Goal: Information Seeking & Learning: Learn about a topic

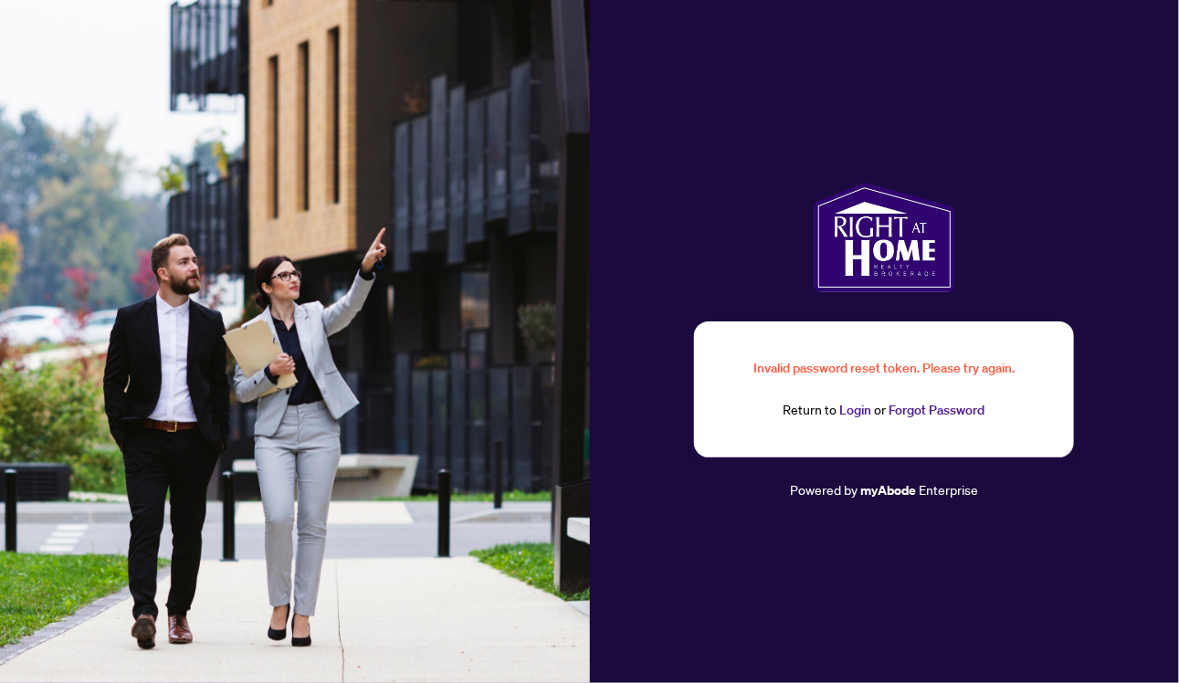
click at [853, 410] on link "Login" at bounding box center [856, 410] width 32 height 16
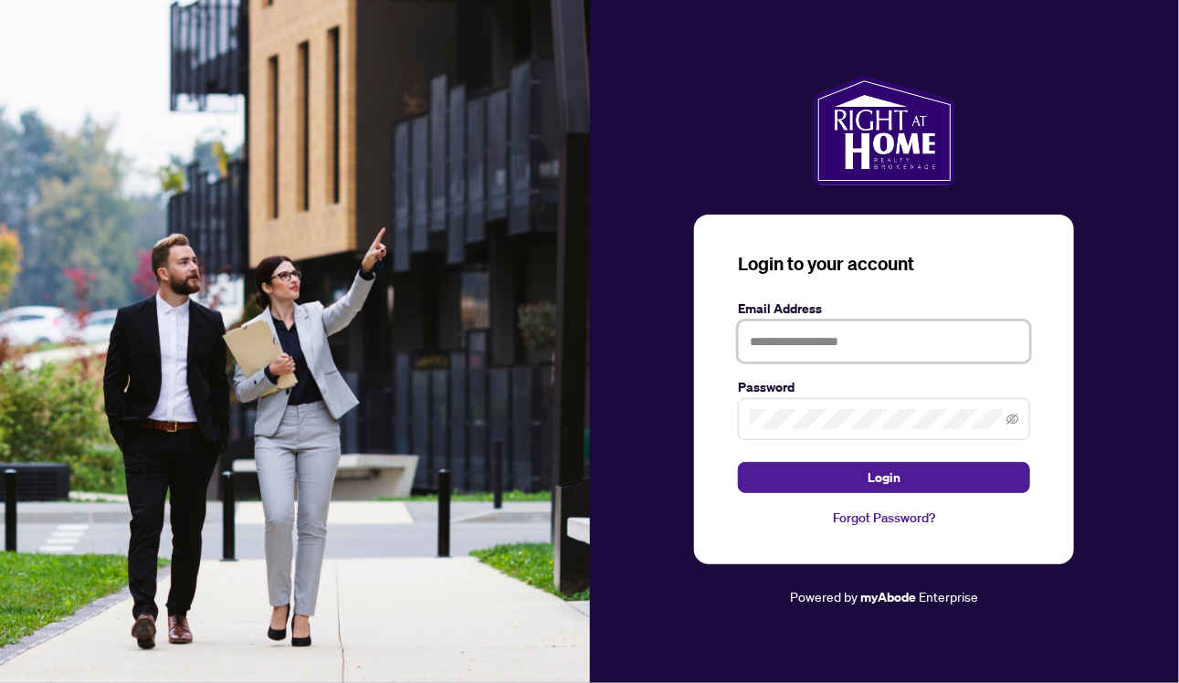
type input "**********"
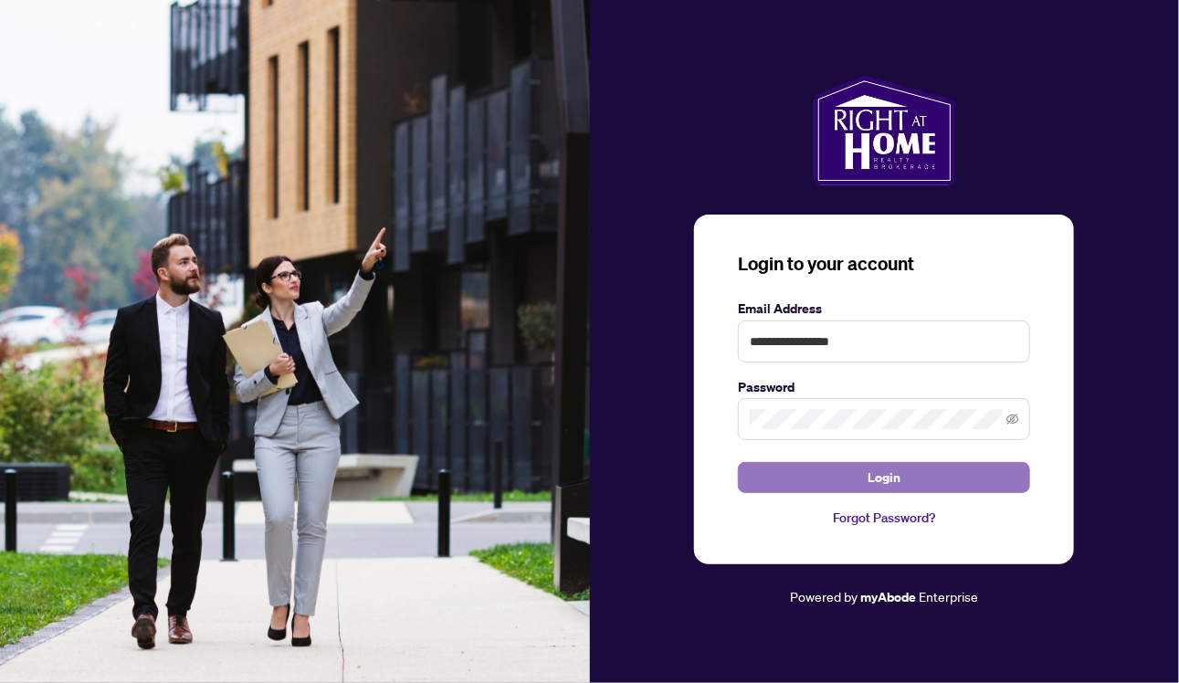
click at [845, 480] on button "Login" at bounding box center [884, 477] width 292 height 31
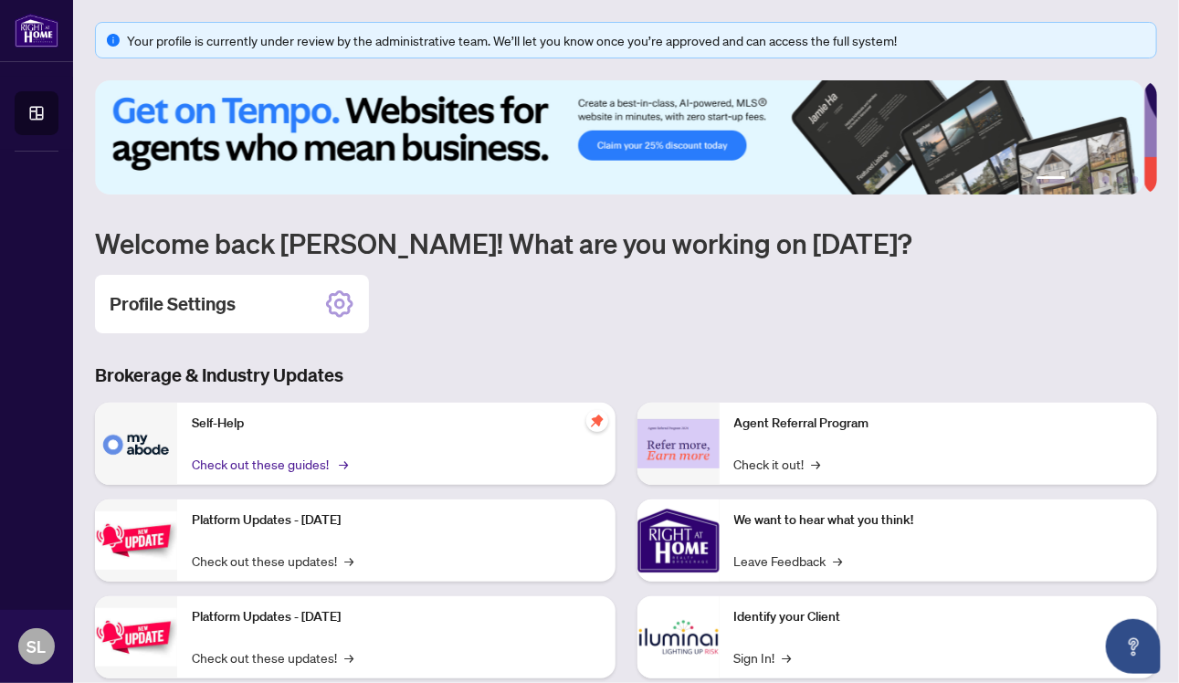
click at [245, 468] on link "Check out these guides! →" at bounding box center [268, 464] width 153 height 20
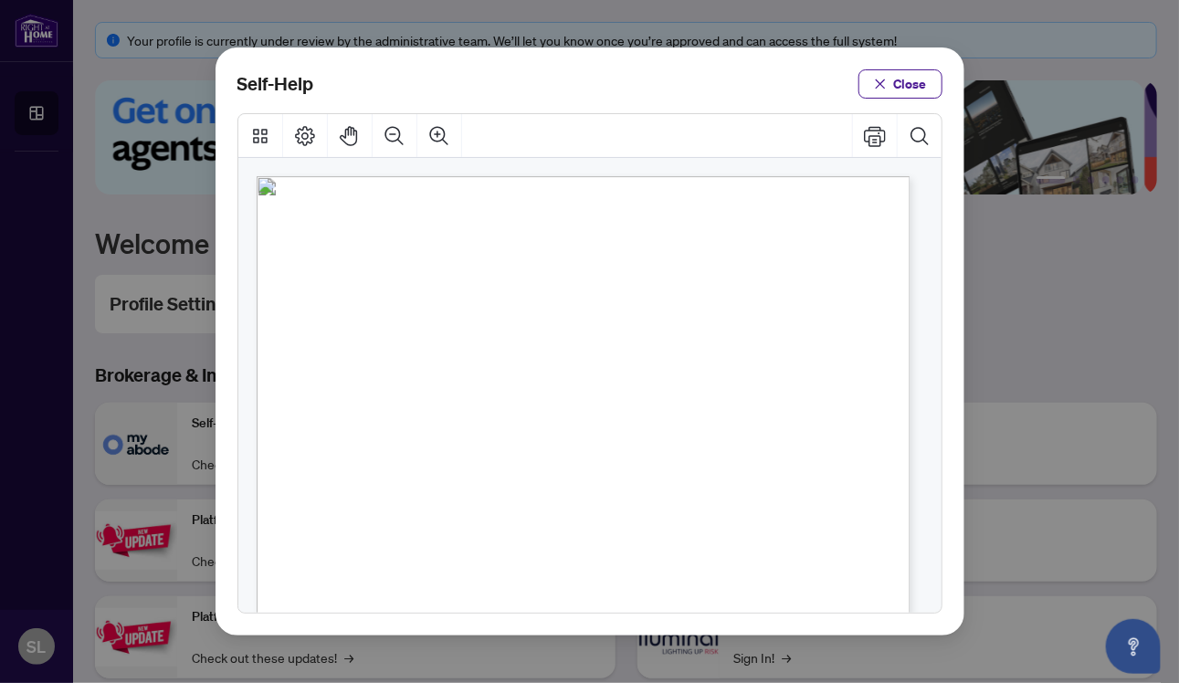
click at [586, 273] on span "PDF" at bounding box center [590, 277] width 25 height 18
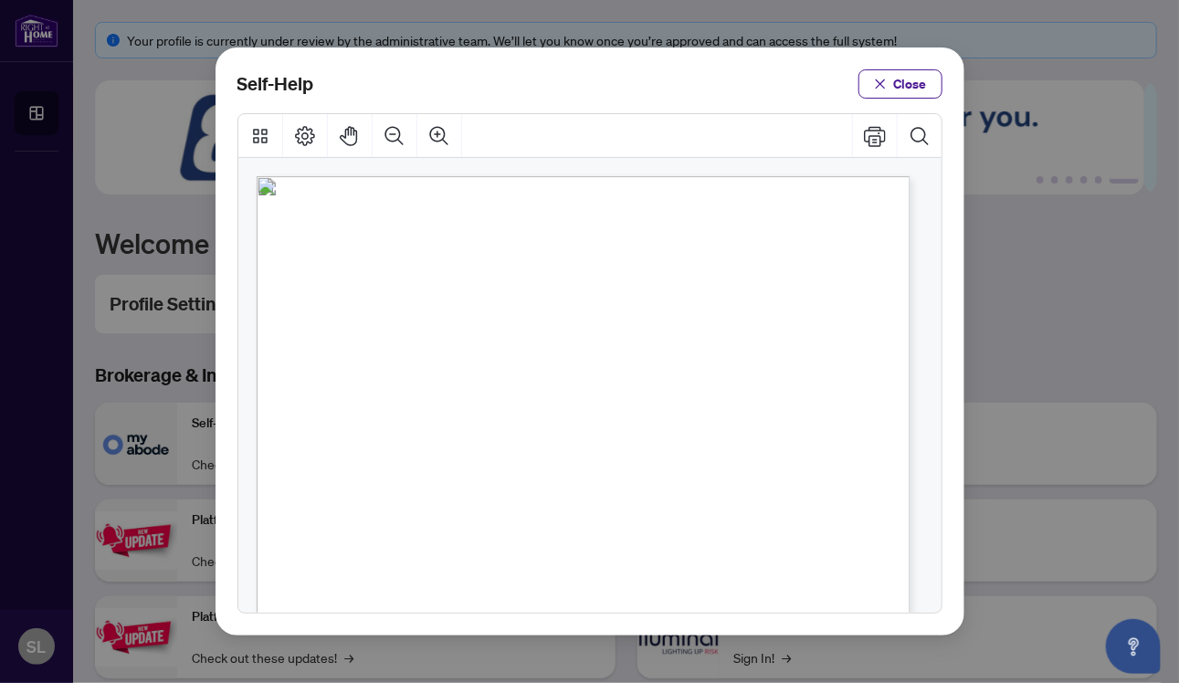
click at [585, 280] on span "PDF" at bounding box center [590, 277] width 25 height 18
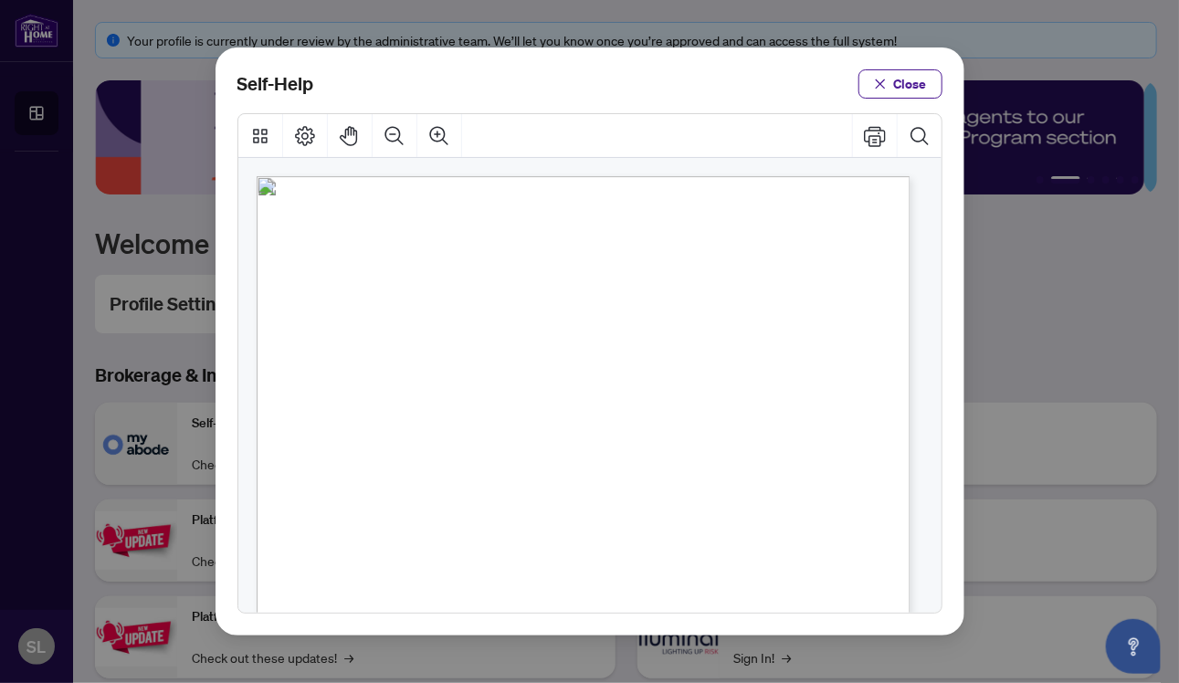
click at [573, 314] on span "PDF" at bounding box center [573, 319] width 25 height 18
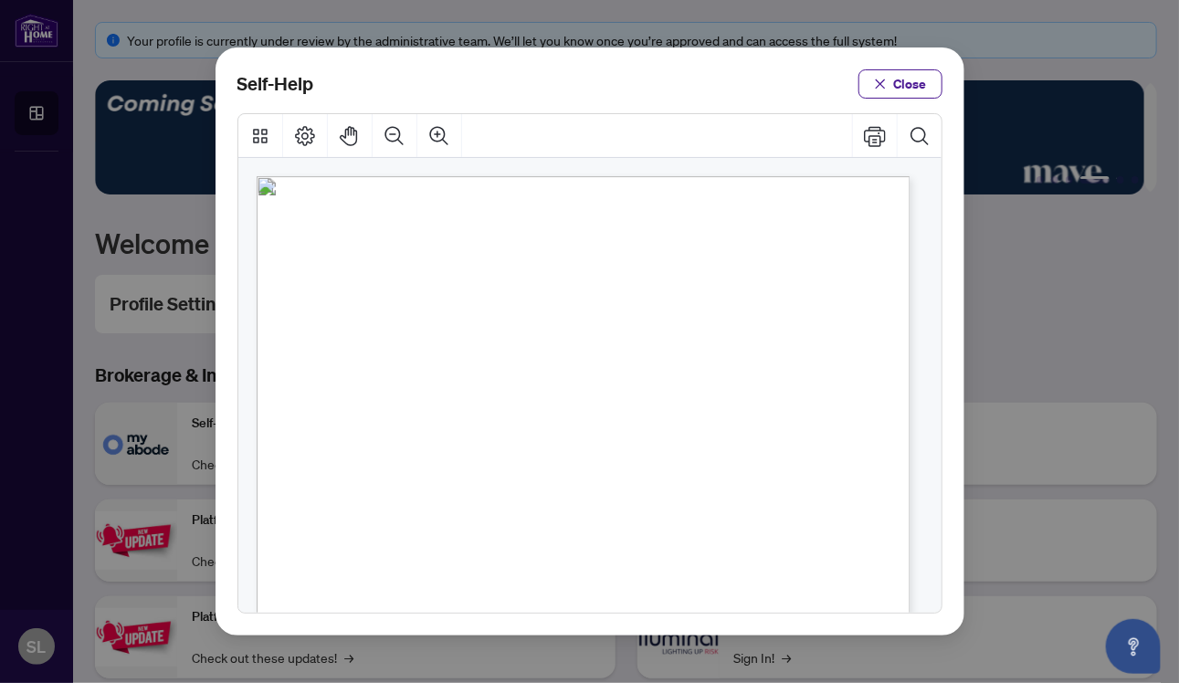
click at [608, 359] on span "PDF" at bounding box center [609, 360] width 25 height 18
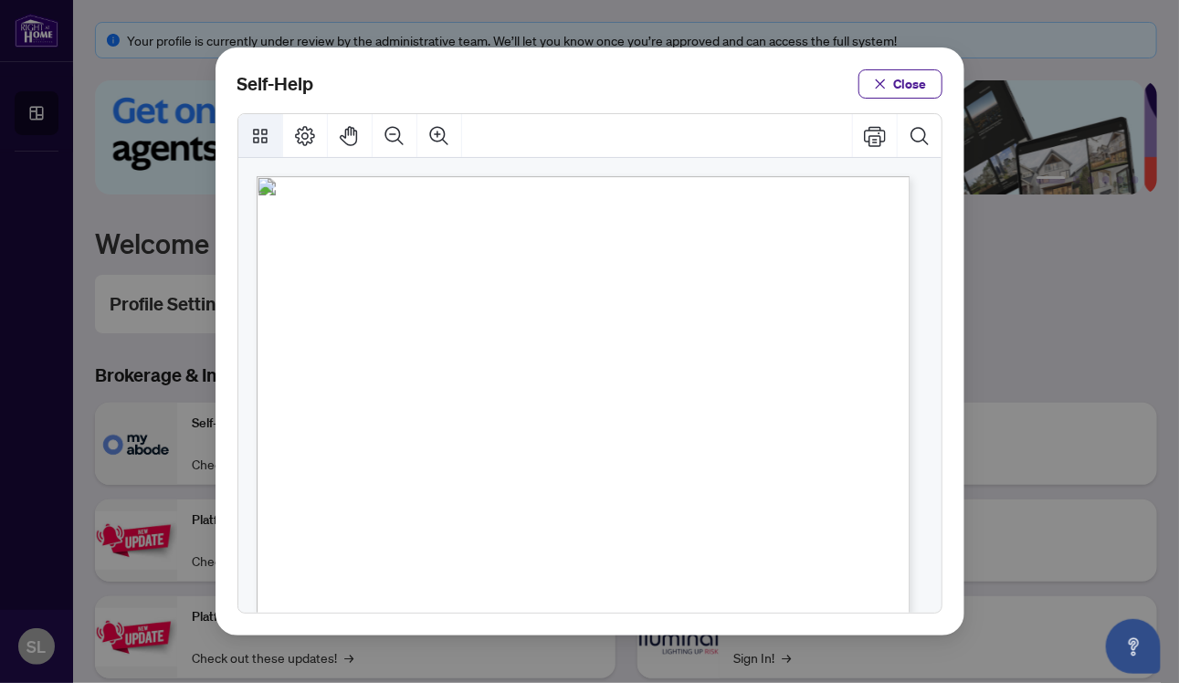
click at [258, 131] on icon "Thumbnails" at bounding box center [260, 136] width 22 height 22
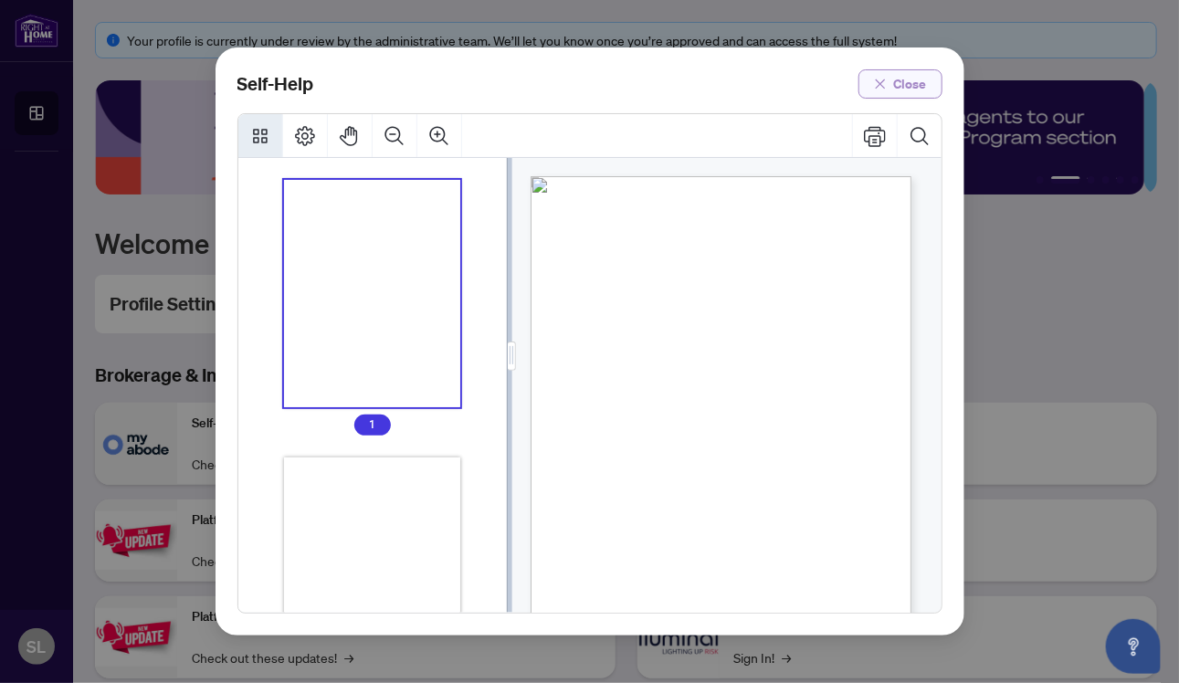
click at [911, 81] on span "Close" at bounding box center [910, 83] width 33 height 29
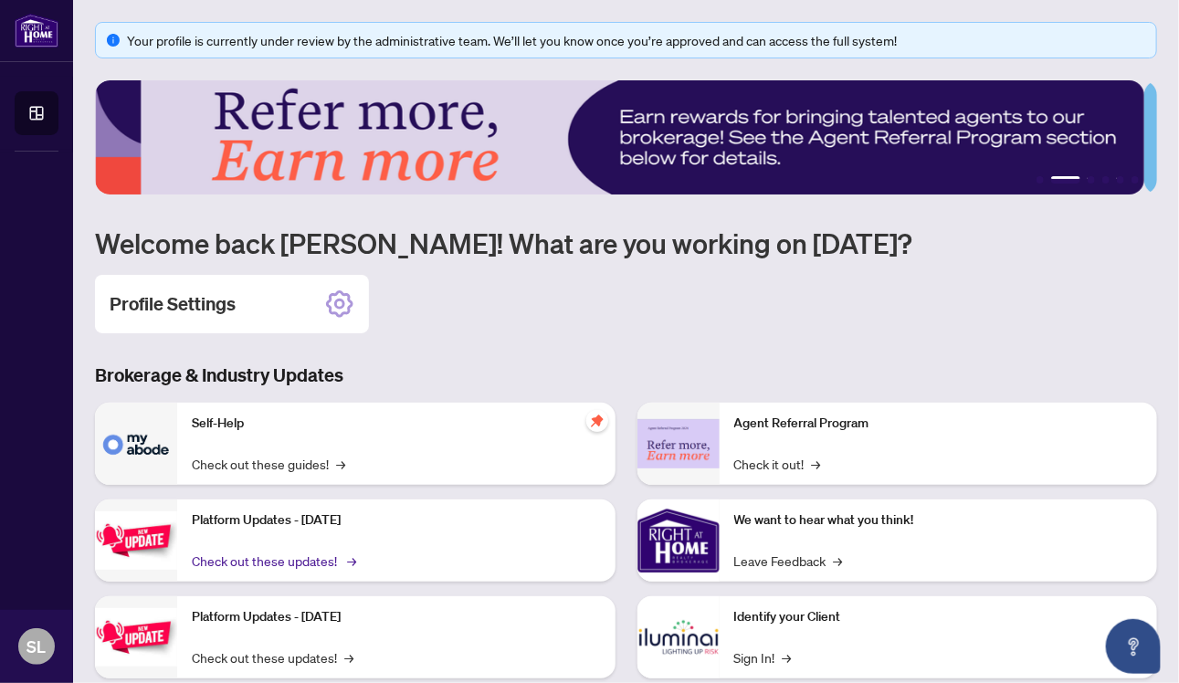
click at [272, 561] on link "Check out these updates! →" at bounding box center [273, 560] width 162 height 20
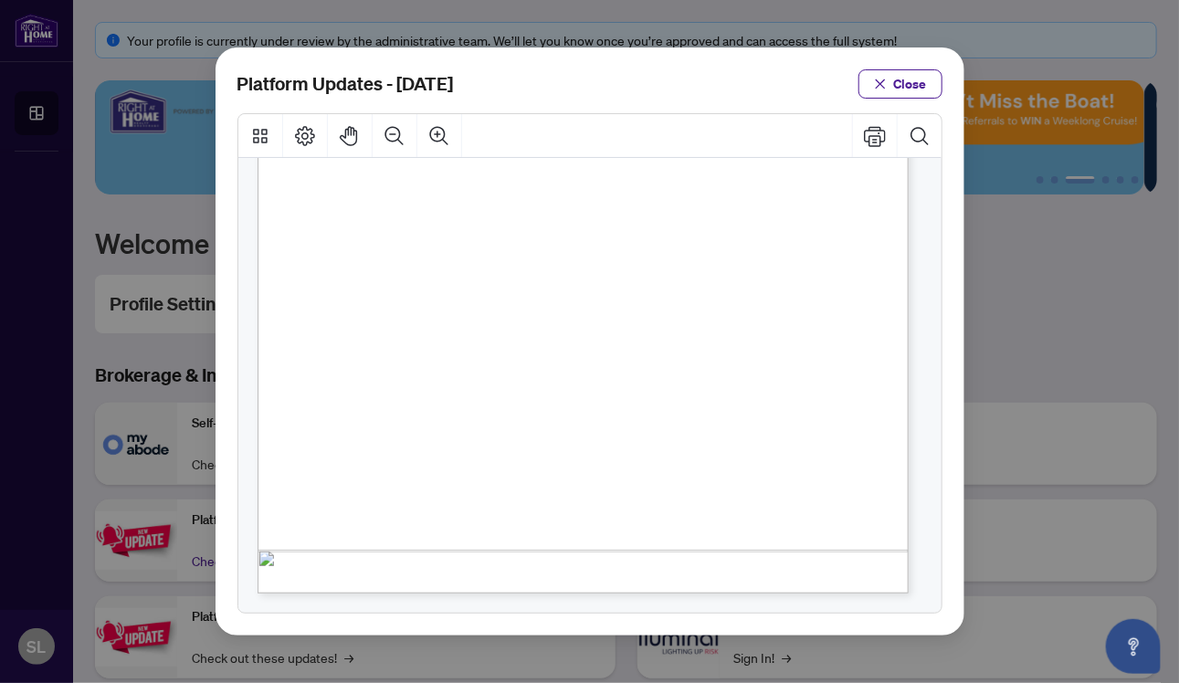
scroll to position [439, 0]
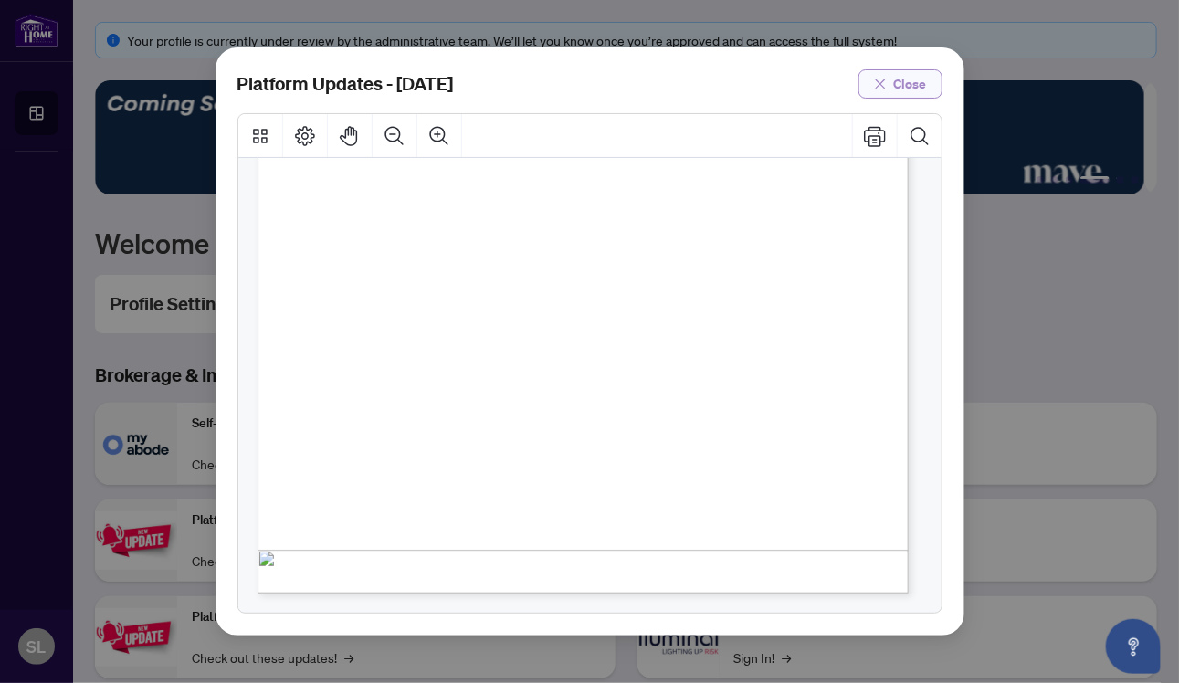
click at [895, 85] on span "Close" at bounding box center [910, 83] width 33 height 29
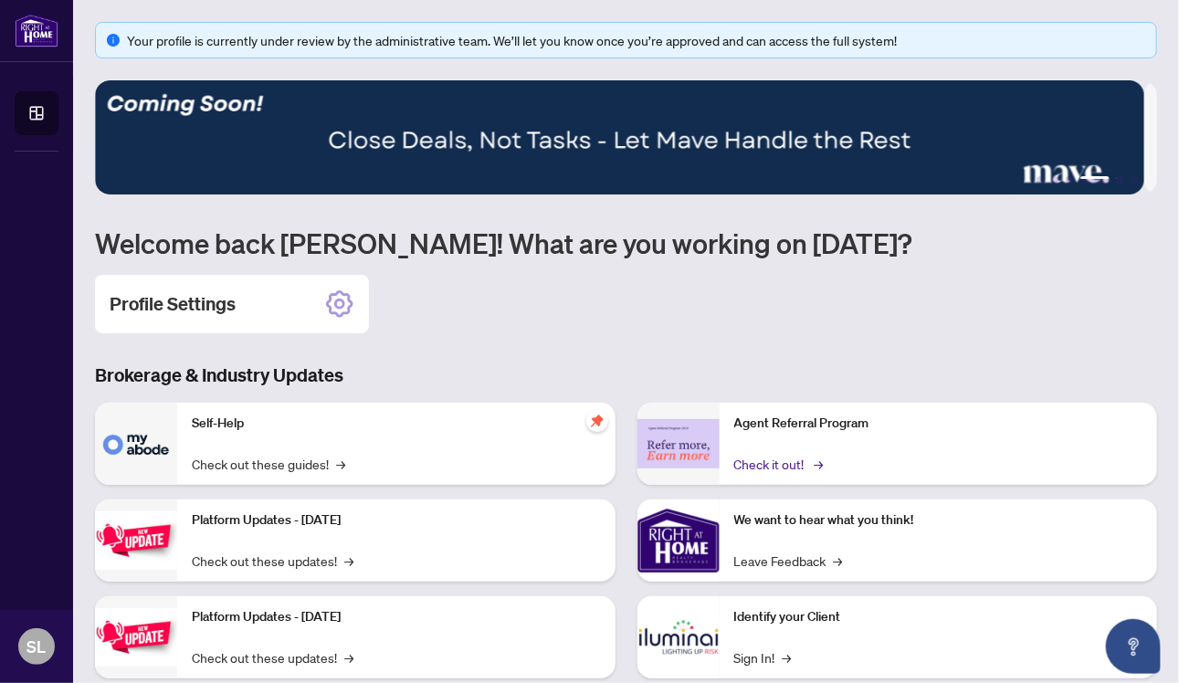
click at [772, 460] on link "Check it out! →" at bounding box center [777, 464] width 87 height 20
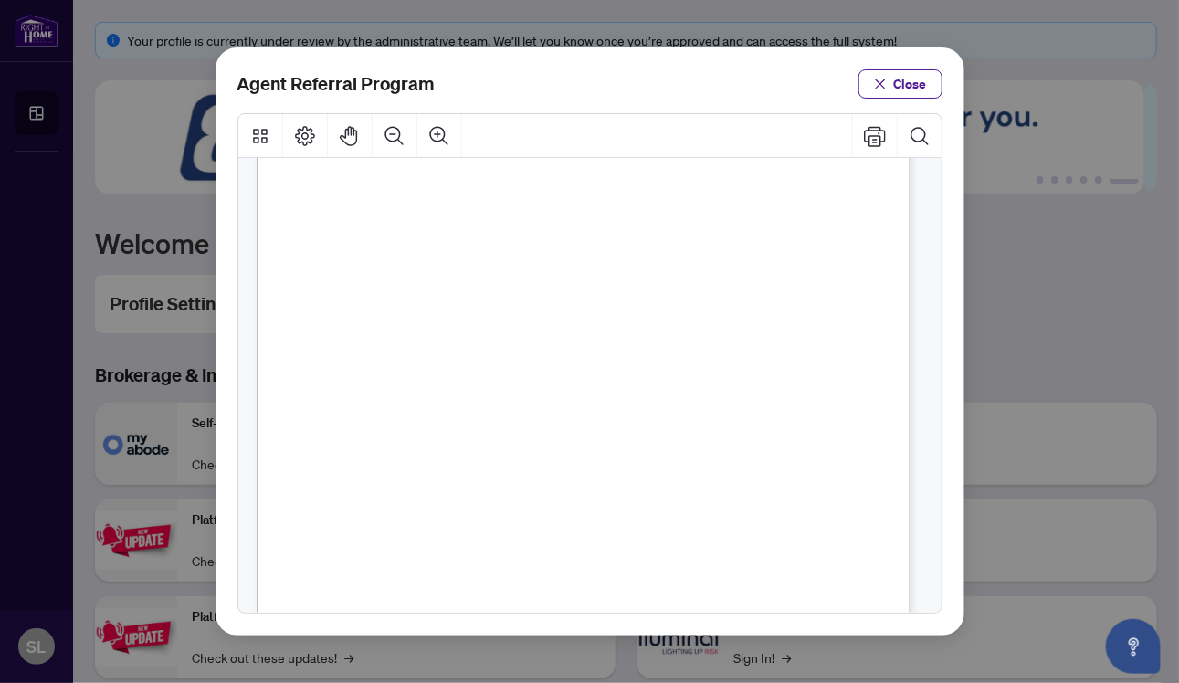
scroll to position [196, 0]
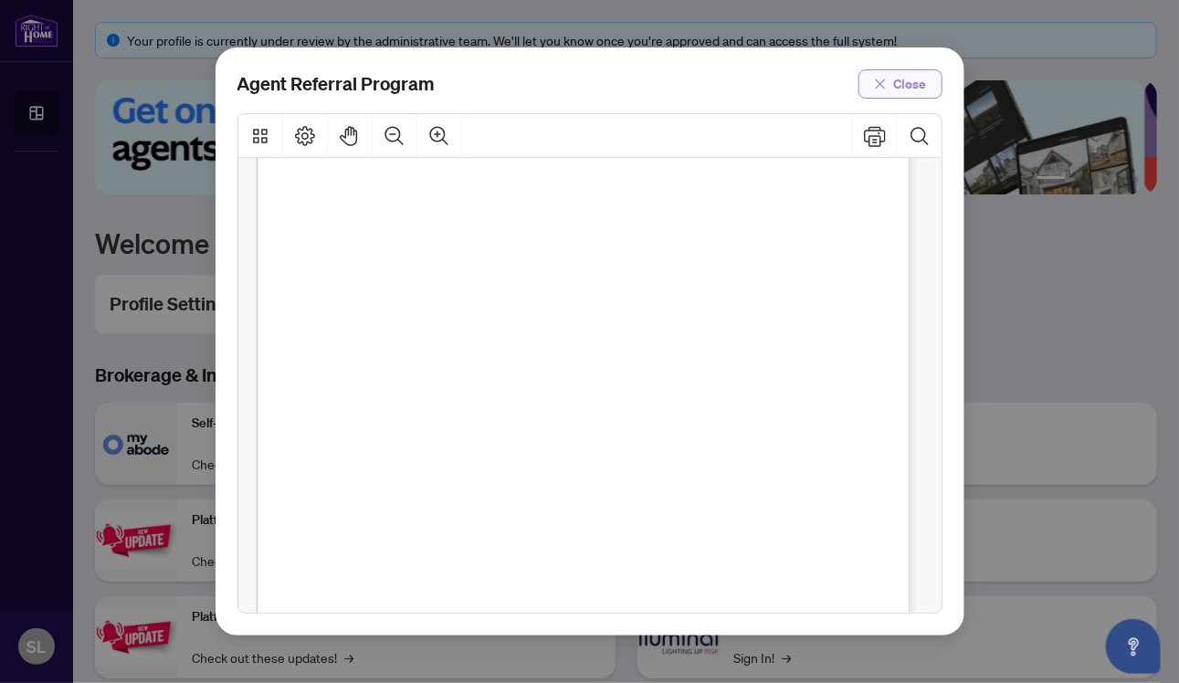
click at [913, 87] on span "Close" at bounding box center [910, 83] width 33 height 29
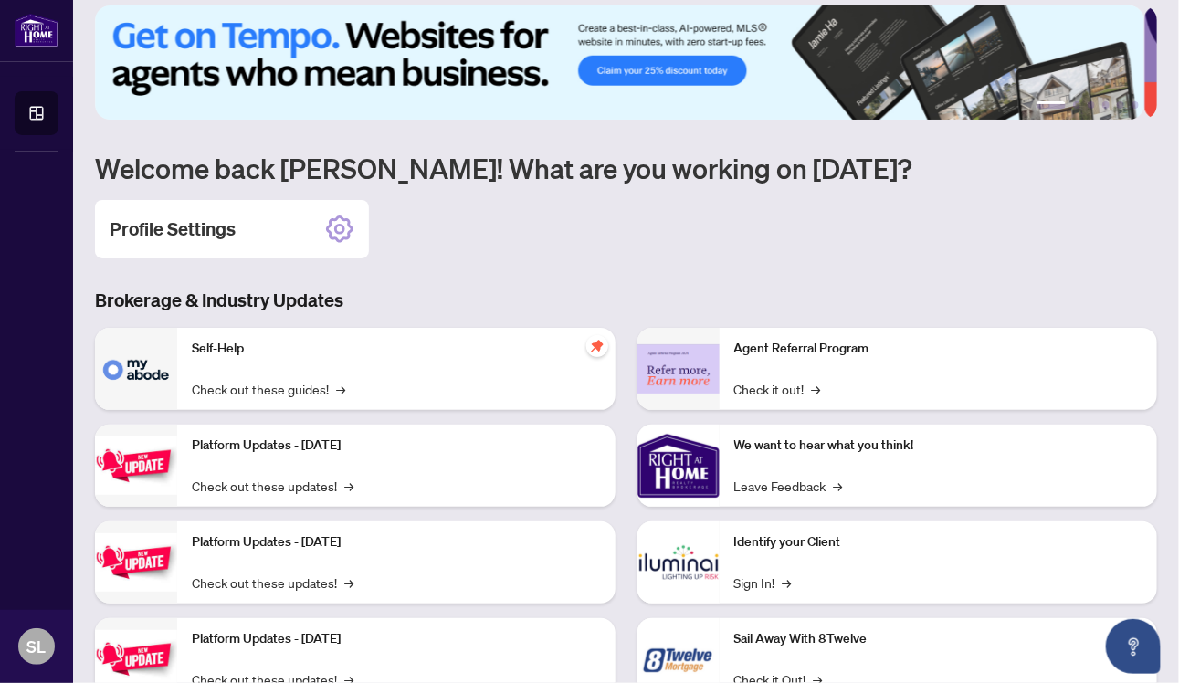
scroll to position [77, 0]
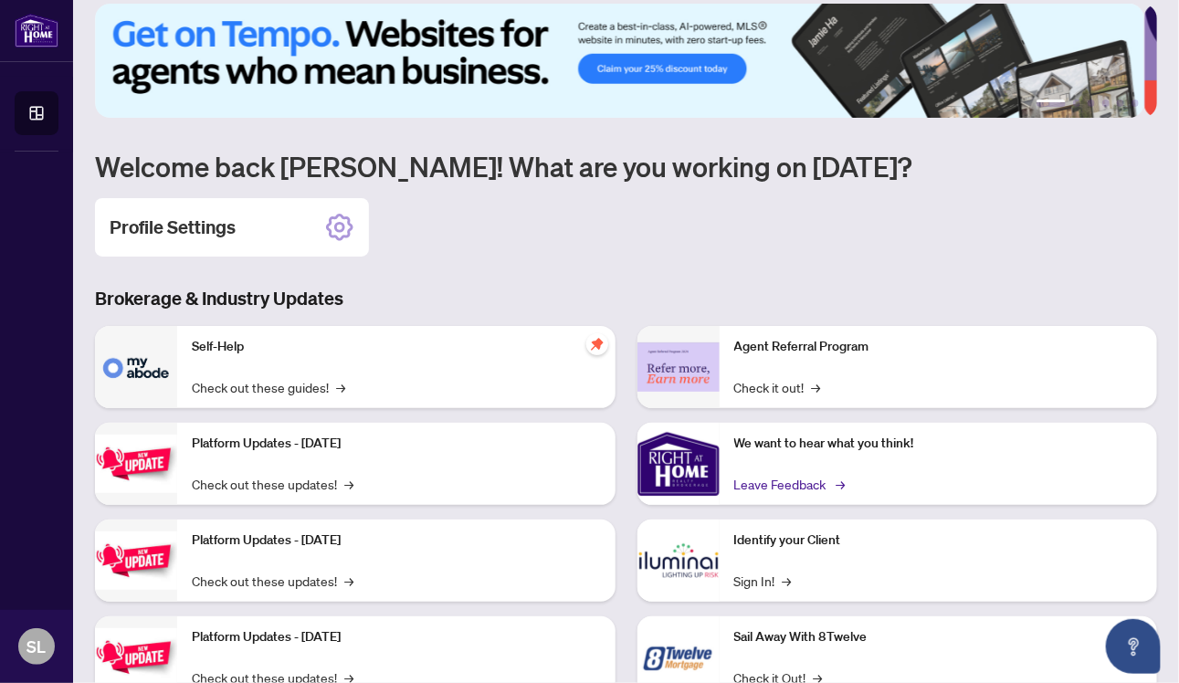
click at [783, 479] on link "Leave Feedback →" at bounding box center [788, 484] width 109 height 20
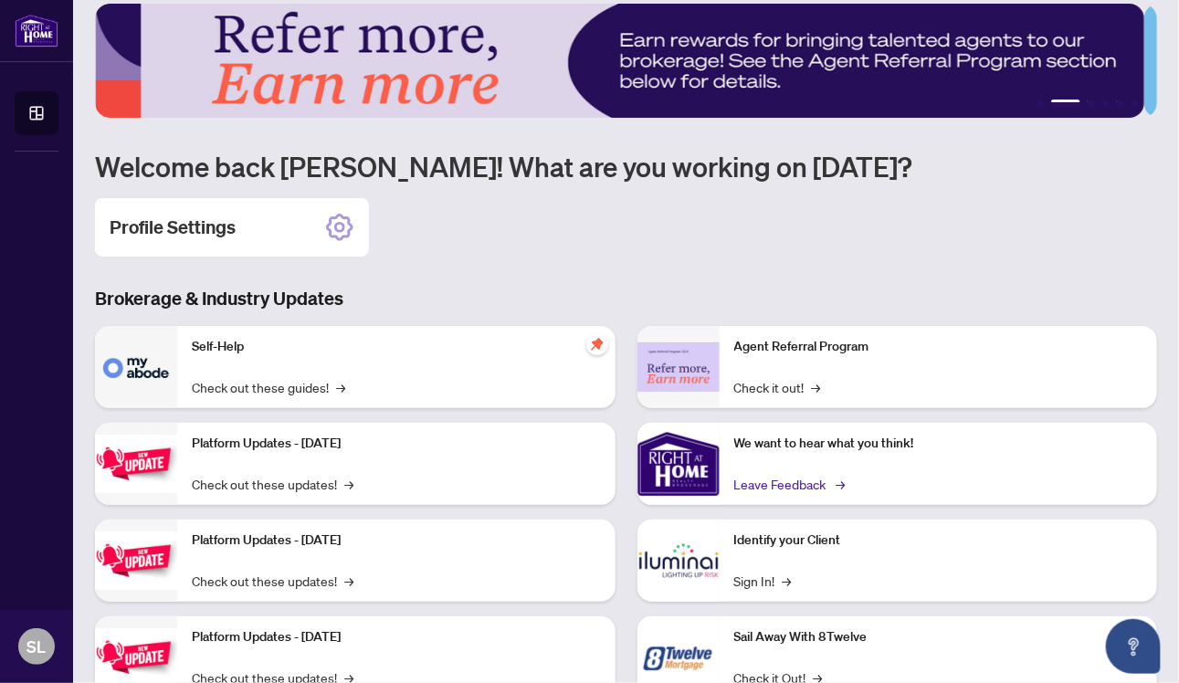
scroll to position [139, 0]
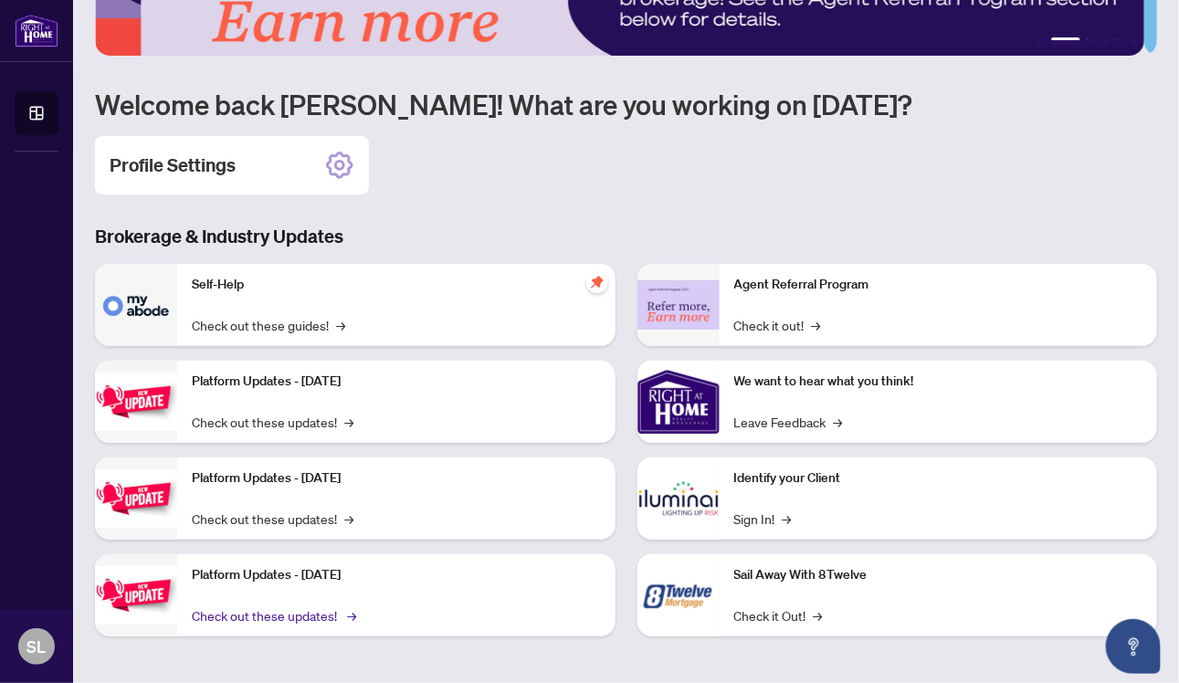
click at [263, 609] on link "Check out these updates! →" at bounding box center [273, 615] width 162 height 20
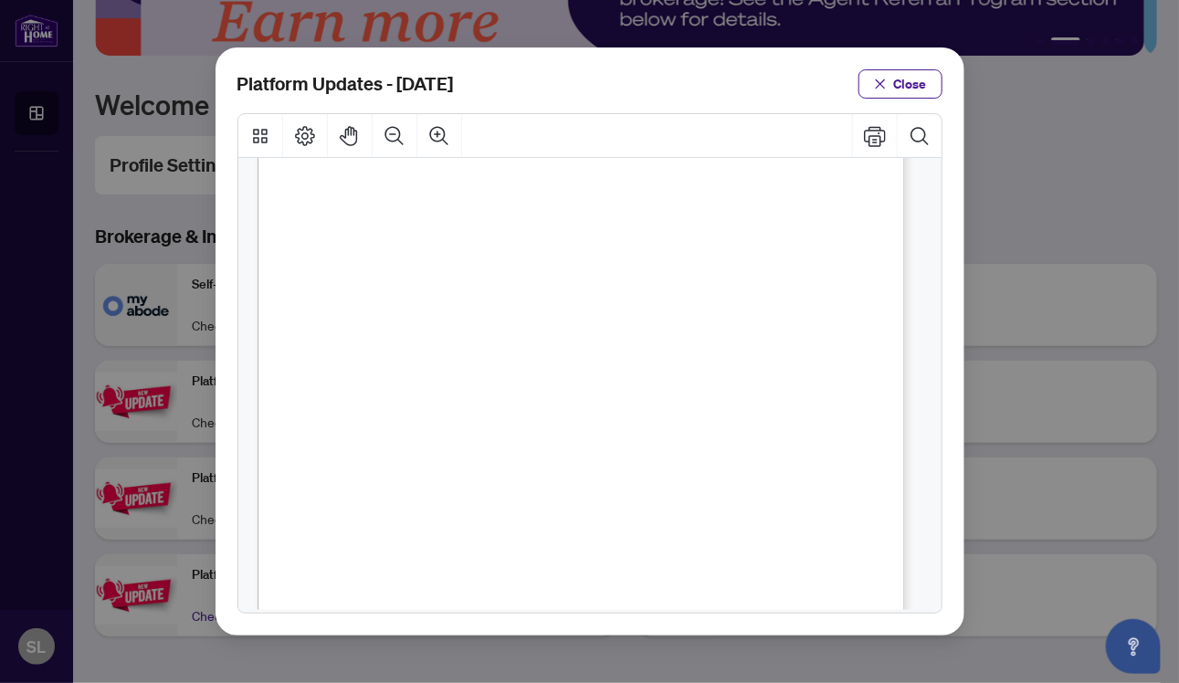
scroll to position [194, 0]
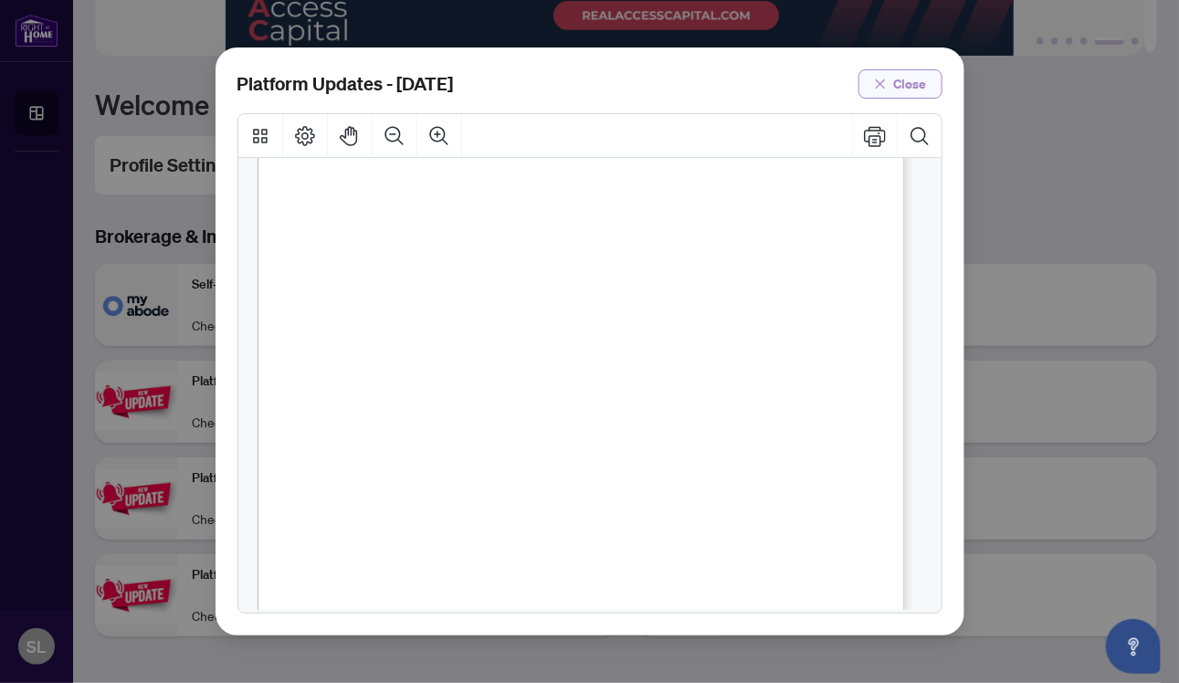
click at [892, 89] on button "Close" at bounding box center [900, 83] width 84 height 29
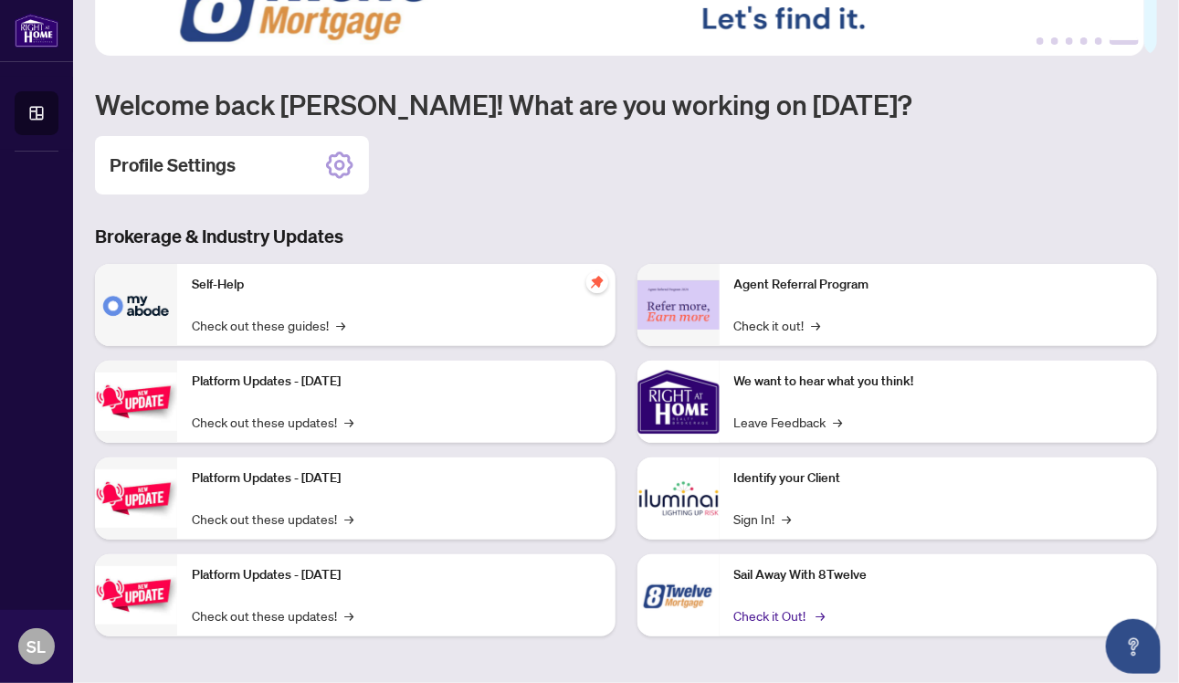
click at [767, 613] on link "Check it Out! →" at bounding box center [778, 615] width 89 height 20
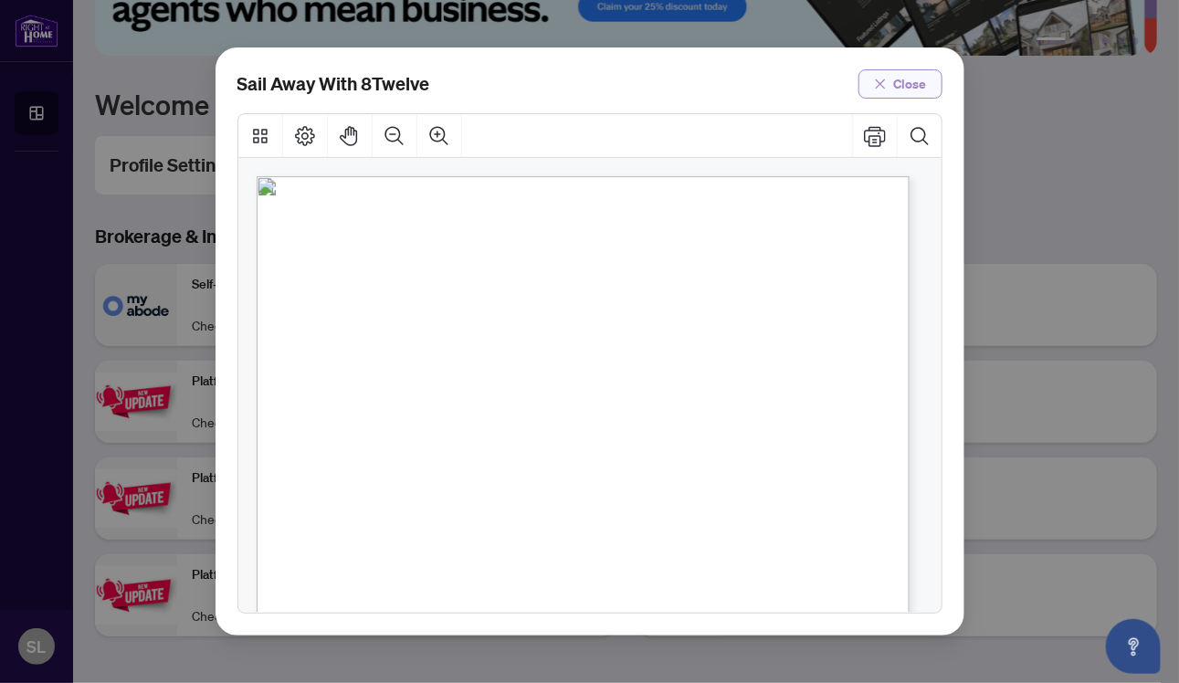
click at [920, 88] on span "Close" at bounding box center [910, 83] width 33 height 29
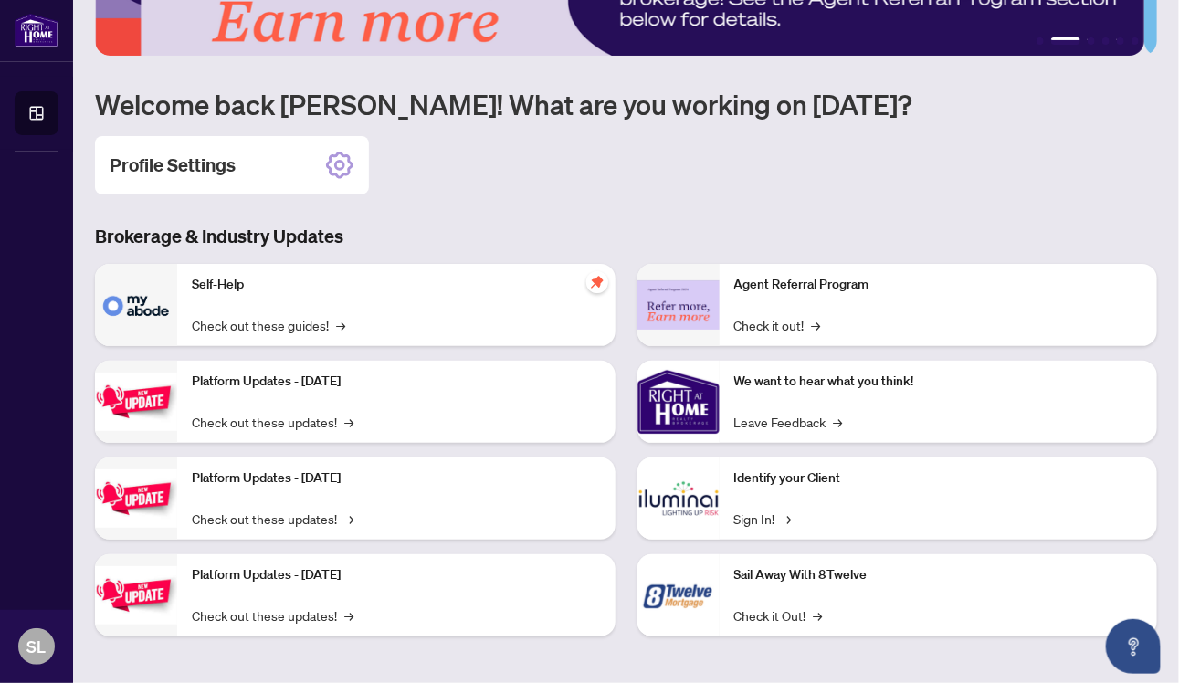
scroll to position [0, 0]
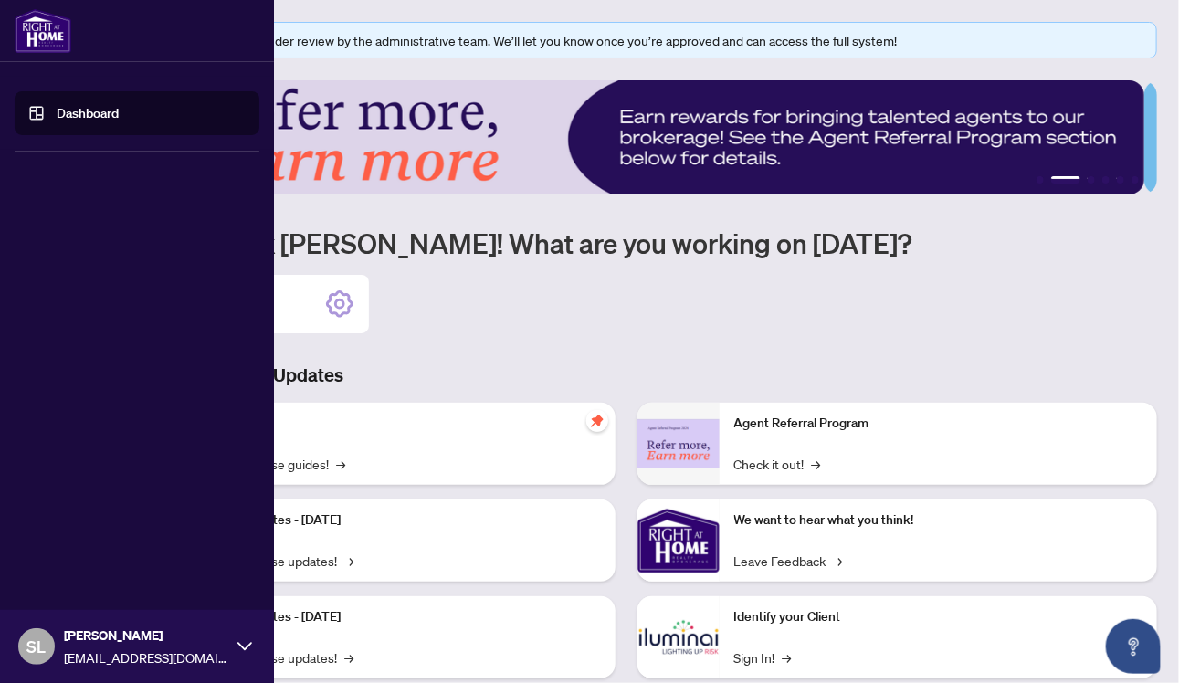
click at [57, 105] on link "Dashboard" at bounding box center [88, 113] width 62 height 16
